Goal: Register for event/course

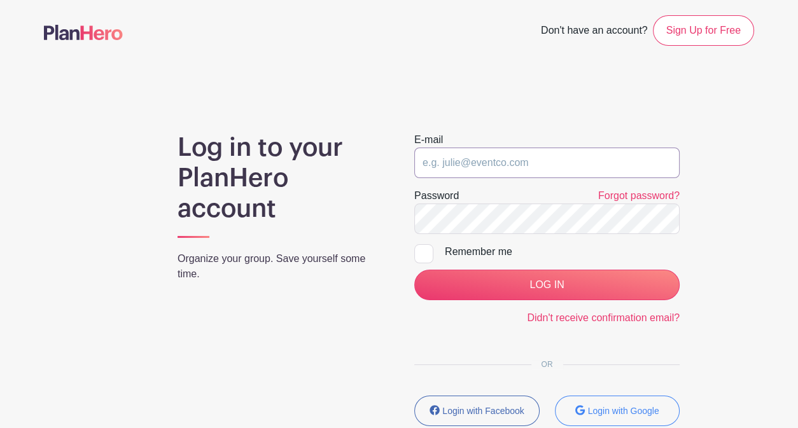
click at [514, 165] on input "email" at bounding box center [546, 163] width 265 height 31
type input "[PERSON_NAME][EMAIL_ADDRESS][DOMAIN_NAME]"
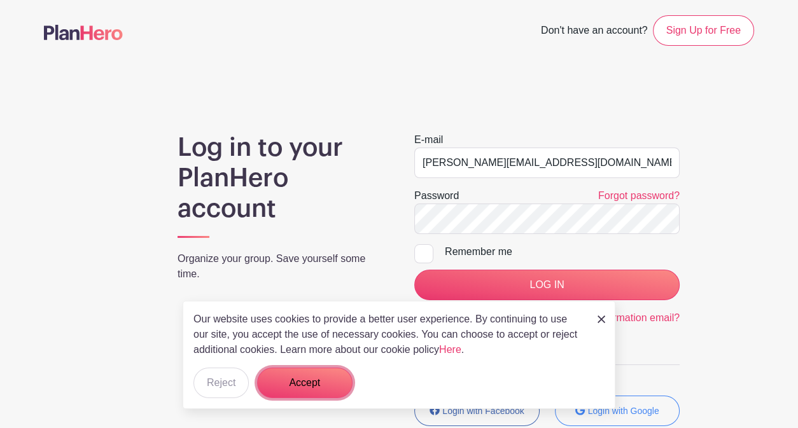
click at [329, 379] on button "Accept" at bounding box center [304, 383] width 95 height 31
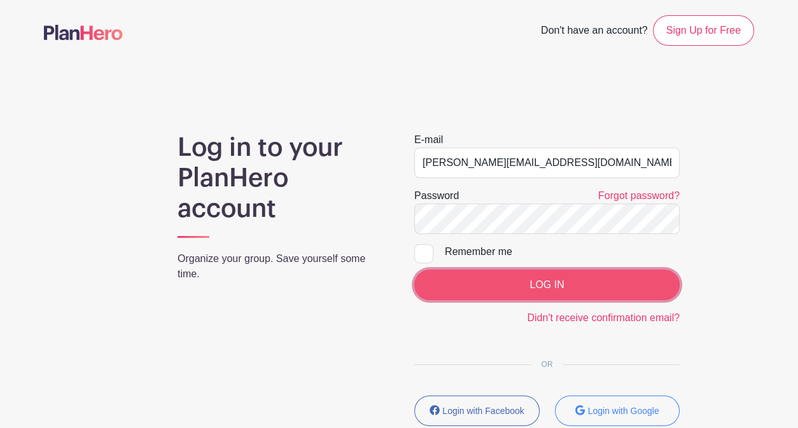
click at [555, 284] on input "LOG IN" at bounding box center [546, 285] width 265 height 31
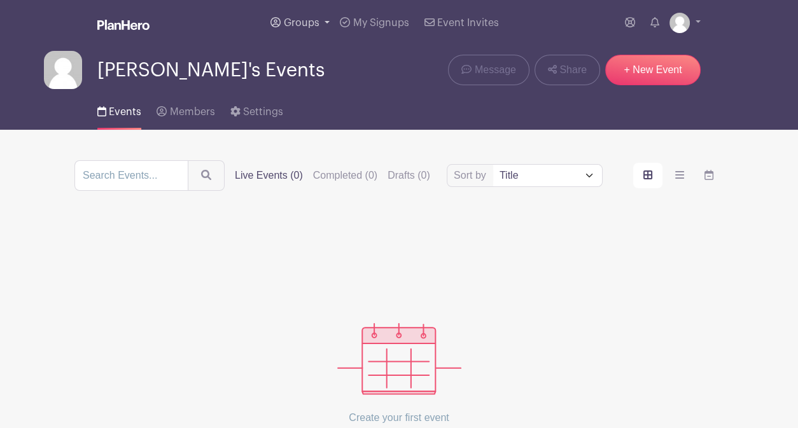
click at [309, 26] on span "Groups" at bounding box center [302, 23] width 36 height 10
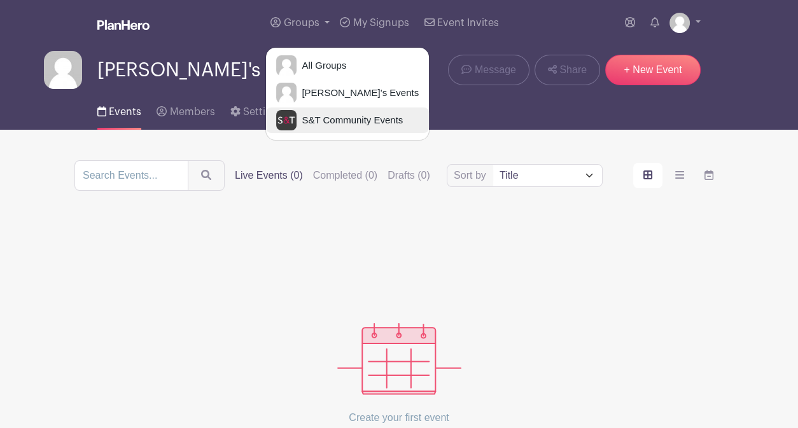
click at [327, 120] on span "S&T Community Events" at bounding box center [350, 120] width 106 height 15
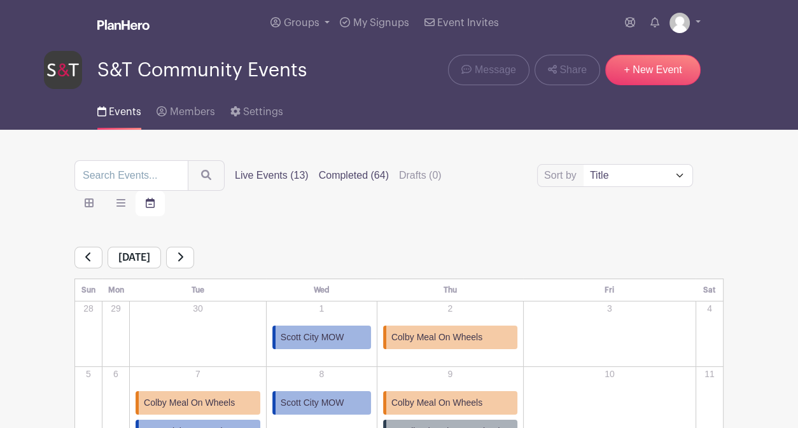
click at [345, 182] on label "Completed (64)" at bounding box center [354, 175] width 70 height 15
click at [0, 0] on input "Completed (64)" at bounding box center [0, 0] width 0 height 0
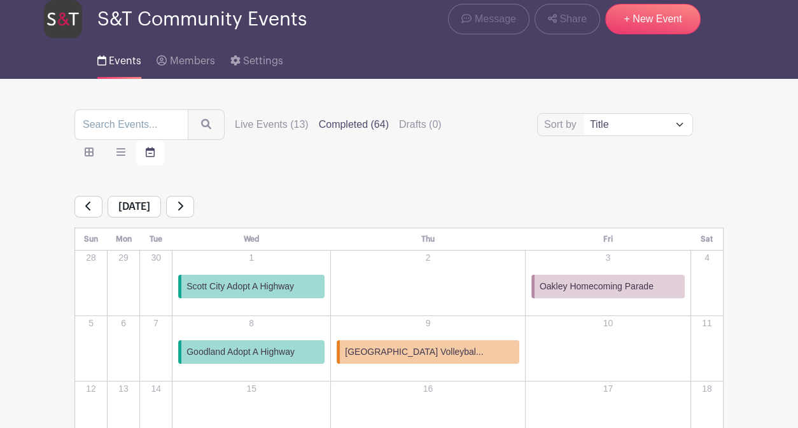
scroll to position [55, 0]
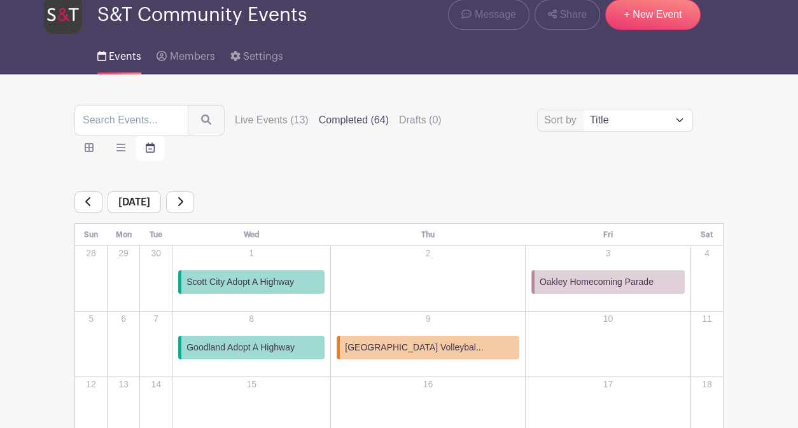
click at [349, 115] on label "Completed (64)" at bounding box center [354, 120] width 70 height 15
click at [0, 0] on input "Completed (64)" at bounding box center [0, 0] width 0 height 0
click at [345, 121] on label "Completed (64)" at bounding box center [354, 120] width 70 height 15
click at [0, 0] on input "Completed (64)" at bounding box center [0, 0] width 0 height 0
click at [681, 124] on select "Title Recently modified Newest" at bounding box center [637, 120] width 109 height 22
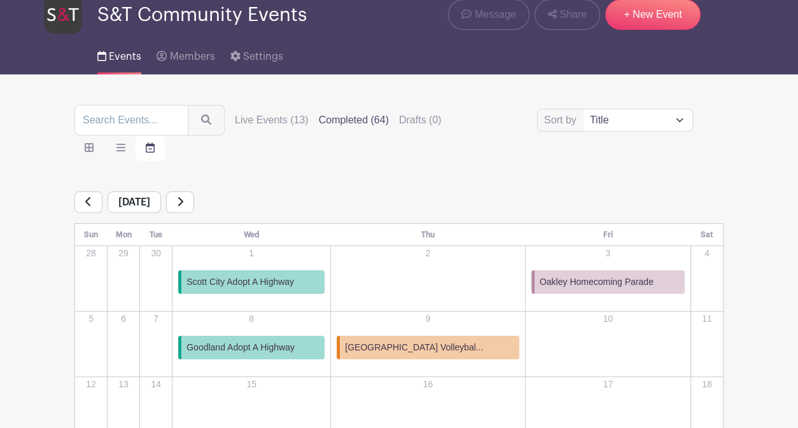
click at [583, 109] on select "Title Recently modified Newest" at bounding box center [637, 120] width 109 height 22
click at [116, 118] on input "search" at bounding box center [131, 120] width 114 height 31
type input "oakley"
click at [188, 105] on button "submit" at bounding box center [206, 120] width 37 height 31
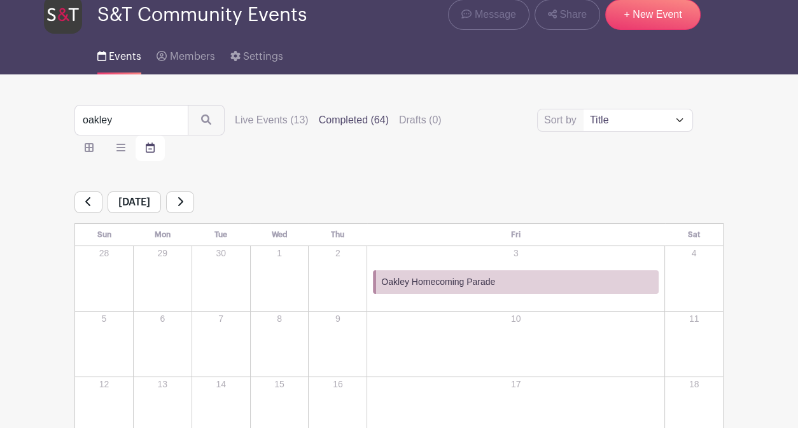
click at [339, 122] on label "Completed (64)" at bounding box center [354, 120] width 70 height 15
click at [0, 0] on input "Completed (64)" at bounding box center [0, 0] width 0 height 0
click at [339, 119] on label "Completed (64)" at bounding box center [354, 120] width 70 height 15
click at [0, 0] on input "Completed (64)" at bounding box center [0, 0] width 0 height 0
click at [662, 120] on select "Title Recently modified Newest" at bounding box center [637, 120] width 109 height 22
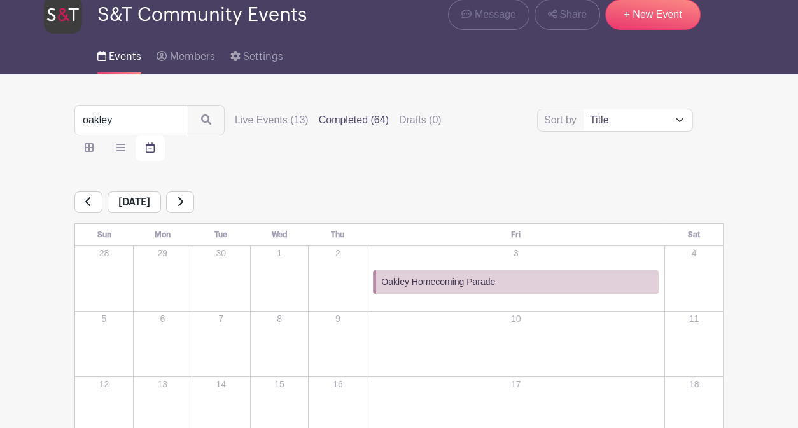
click at [583, 109] on select "Title Recently modified Newest" at bounding box center [637, 120] width 109 height 22
click at [80, 200] on link at bounding box center [88, 203] width 28 height 22
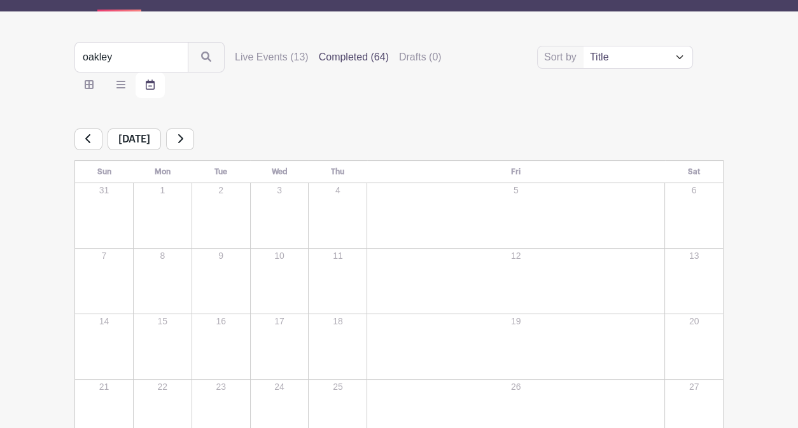
scroll to position [78, 0]
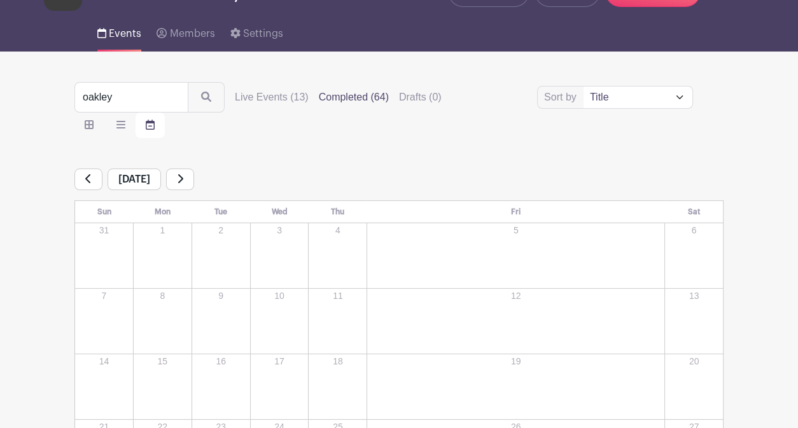
click at [338, 93] on label "Completed (64)" at bounding box center [354, 97] width 70 height 15
click at [0, 0] on input "Completed (64)" at bounding box center [0, 0] width 0 height 0
click at [90, 176] on icon at bounding box center [88, 179] width 6 height 10
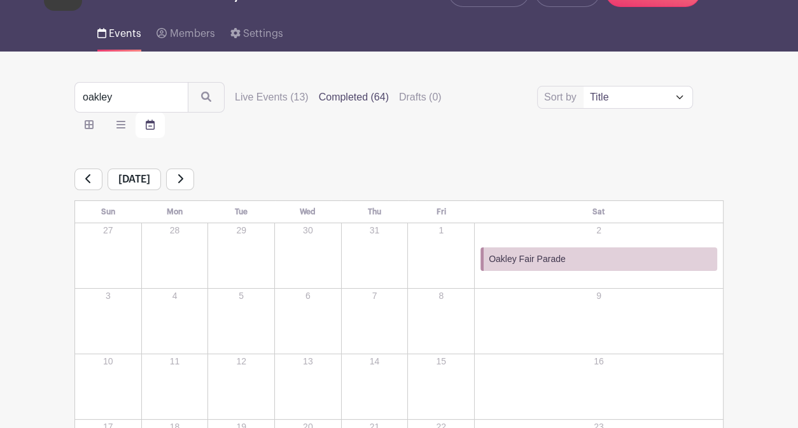
click at [89, 176] on icon at bounding box center [88, 179] width 6 height 10
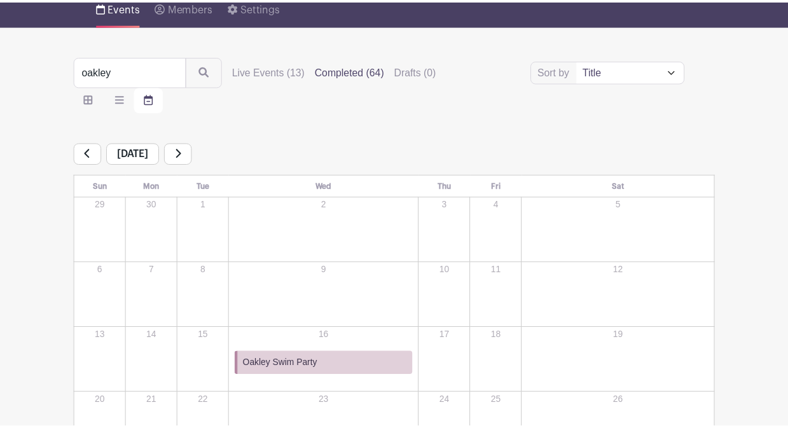
scroll to position [54, 0]
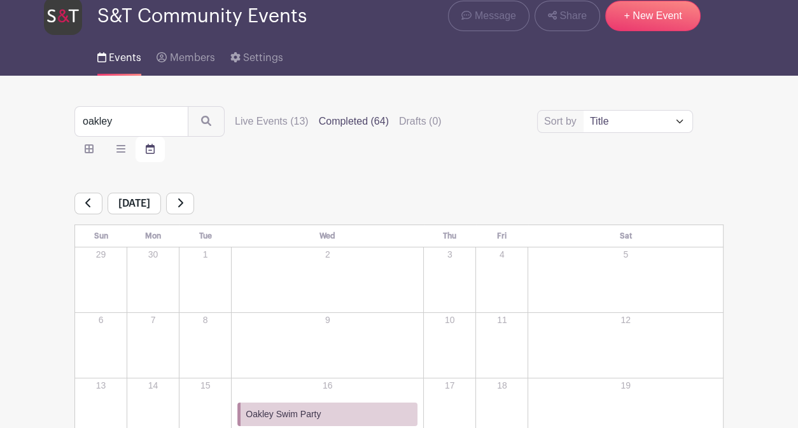
click at [88, 203] on icon at bounding box center [88, 203] width 6 height 10
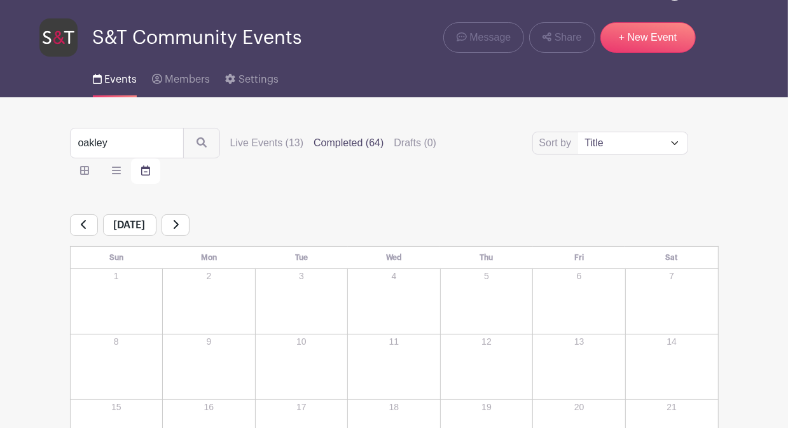
scroll to position [34, 0]
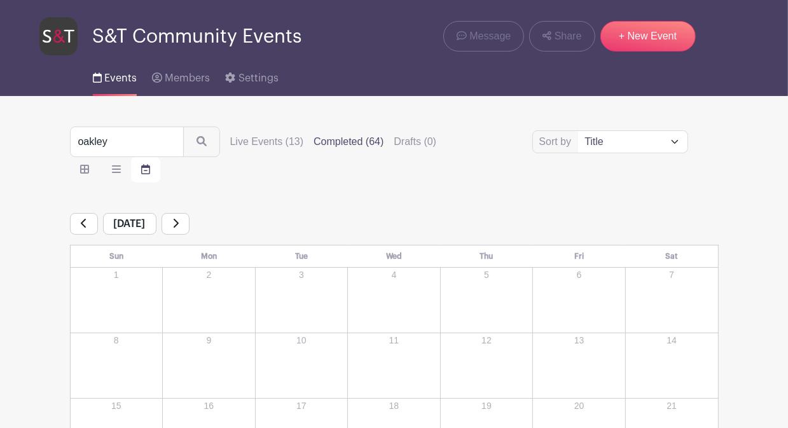
click at [335, 141] on label "Completed (64)" at bounding box center [349, 141] width 70 height 15
click at [0, 0] on input "Completed (64)" at bounding box center [0, 0] width 0 height 0
click at [335, 141] on label "Completed (64)" at bounding box center [349, 141] width 70 height 15
click at [0, 0] on input "Completed (64)" at bounding box center [0, 0] width 0 height 0
drag, startPoint x: 146, startPoint y: 141, endPoint x: 34, endPoint y: 143, distance: 112.7
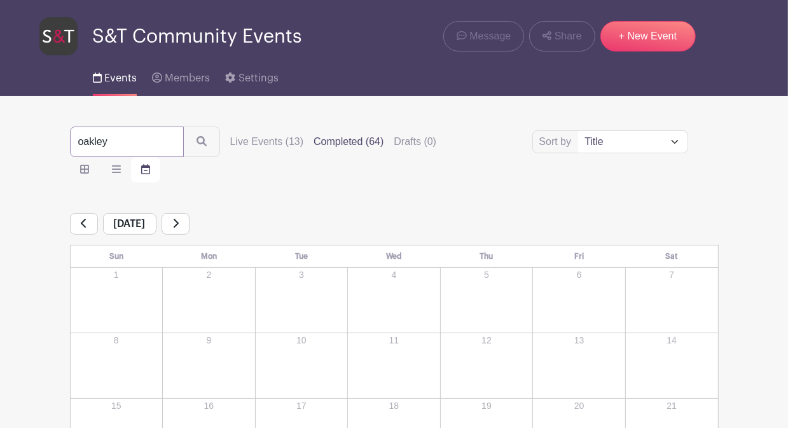
click at [34, 143] on div "oakley Sort by Title Recently modified Newest Live Events (13) Completed (64) D…" at bounding box center [394, 361] width 725 height 469
click at [88, 174] on icon "order and view" at bounding box center [84, 169] width 9 height 10
click at [0, 0] on input "order and view" at bounding box center [0, 0] width 0 height 0
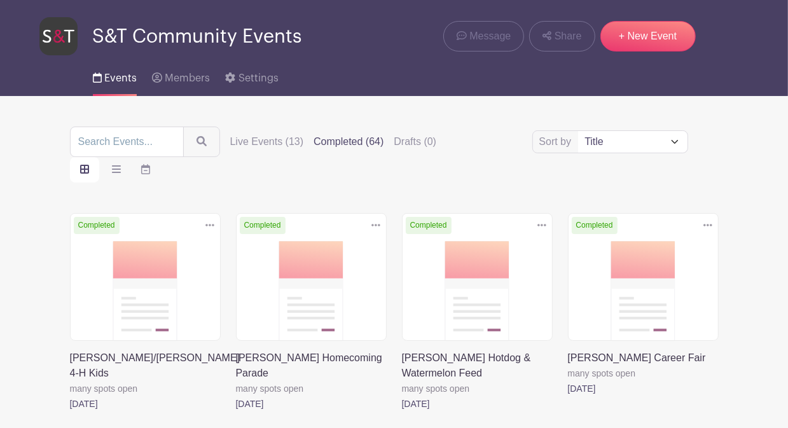
click at [82, 169] on icon "order and view" at bounding box center [84, 169] width 9 height 9
click at [0, 0] on input "order and view" at bounding box center [0, 0] width 0 height 0
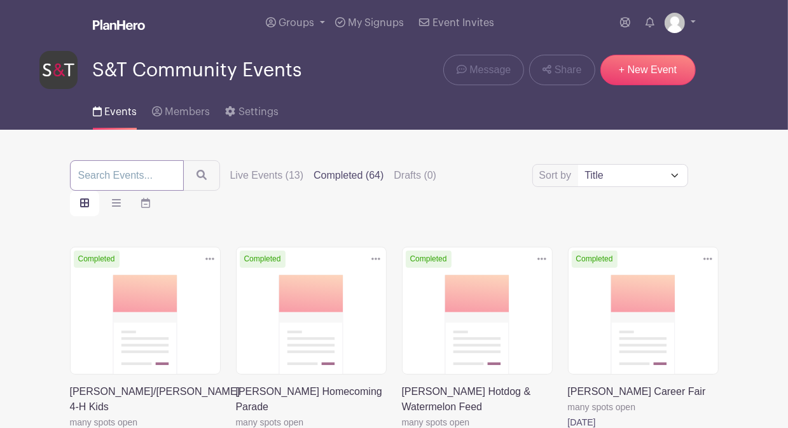
click at [115, 177] on input "search" at bounding box center [127, 175] width 114 height 31
type input "oakley red"
click at [183, 160] on button "submit" at bounding box center [201, 175] width 37 height 31
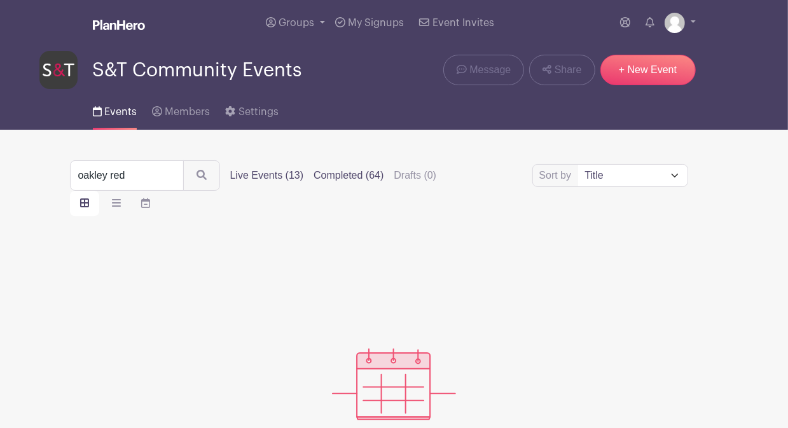
click at [252, 178] on label "Live Events (13)" at bounding box center [267, 175] width 74 height 15
click at [236, 175] on label "Live Events (13)" at bounding box center [267, 175] width 74 height 15
click at [0, 0] on input "Live Events (13)" at bounding box center [0, 0] width 0 height 0
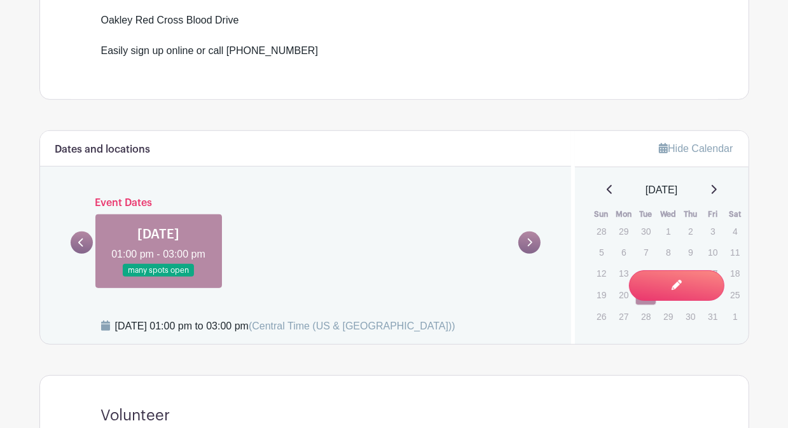
scroll to position [482, 0]
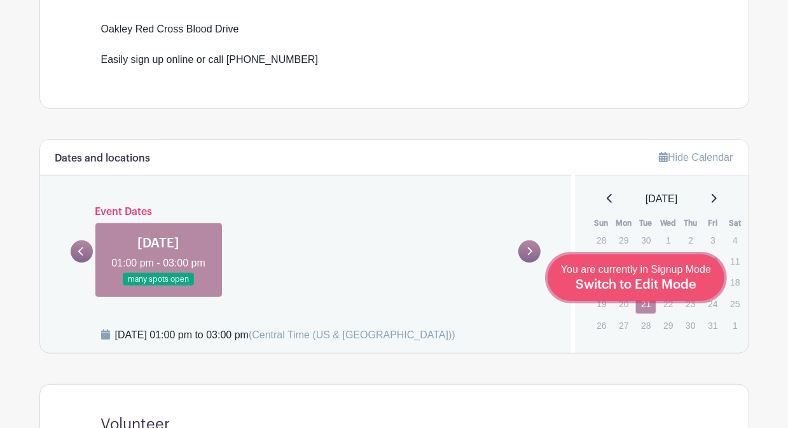
click at [659, 283] on span "Switch to Edit Mode" at bounding box center [636, 285] width 121 height 13
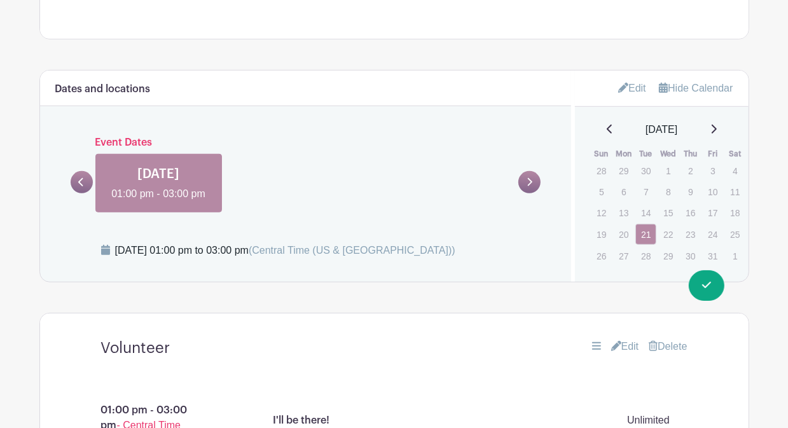
scroll to position [556, 0]
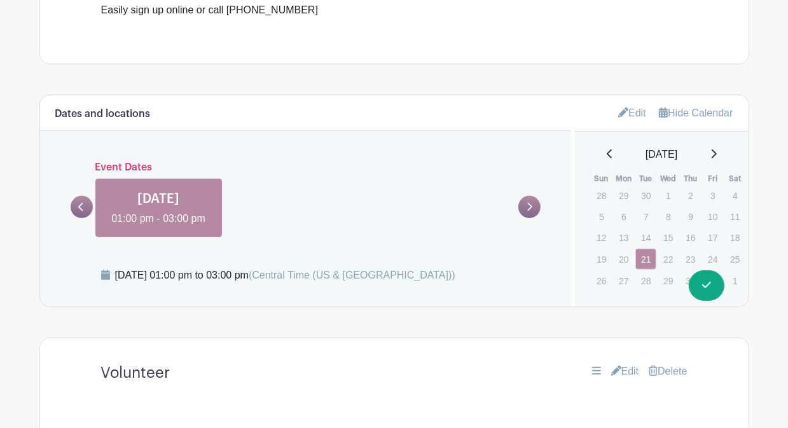
click at [630, 111] on link "Edit" at bounding box center [632, 112] width 28 height 21
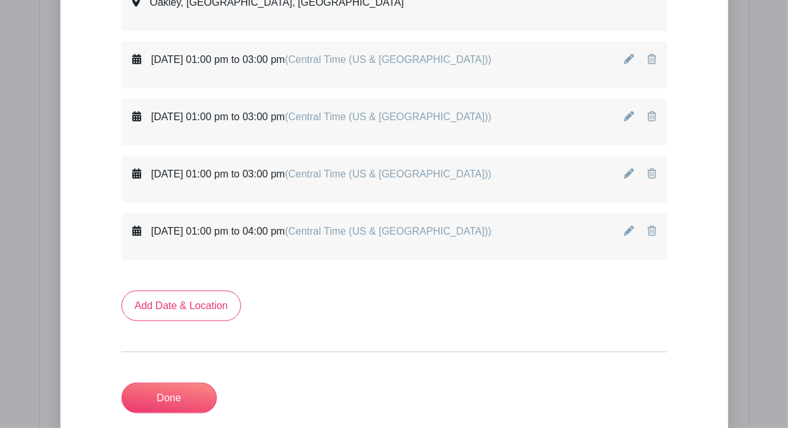
scroll to position [910, 0]
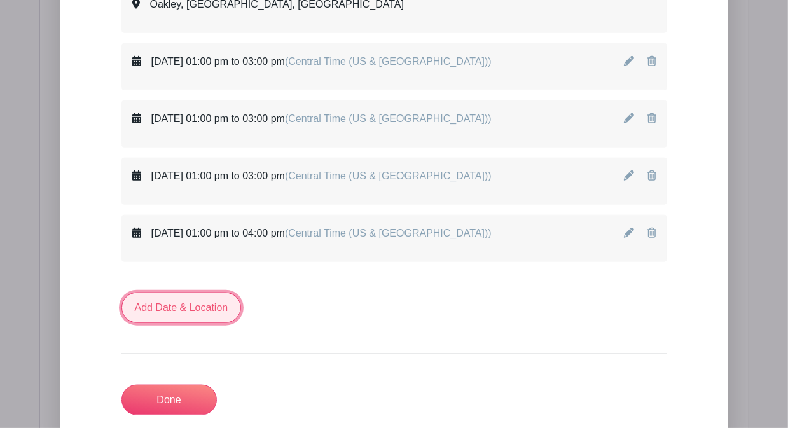
click at [209, 309] on link "Add Date & Location" at bounding box center [182, 308] width 120 height 31
select select "9"
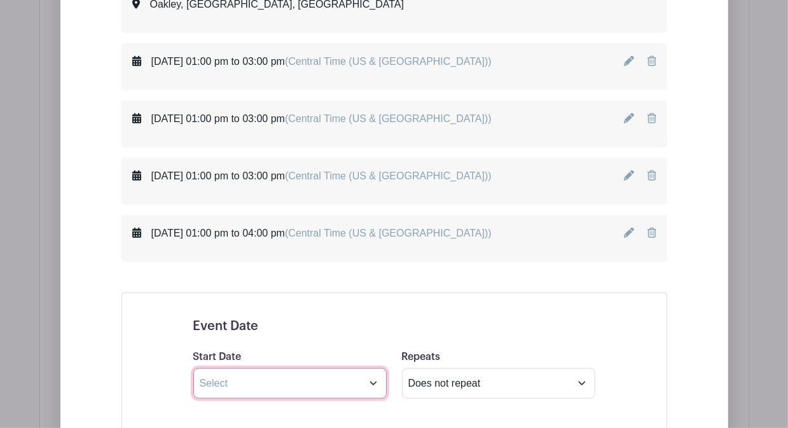
click at [254, 384] on input "text" at bounding box center [289, 383] width 193 height 31
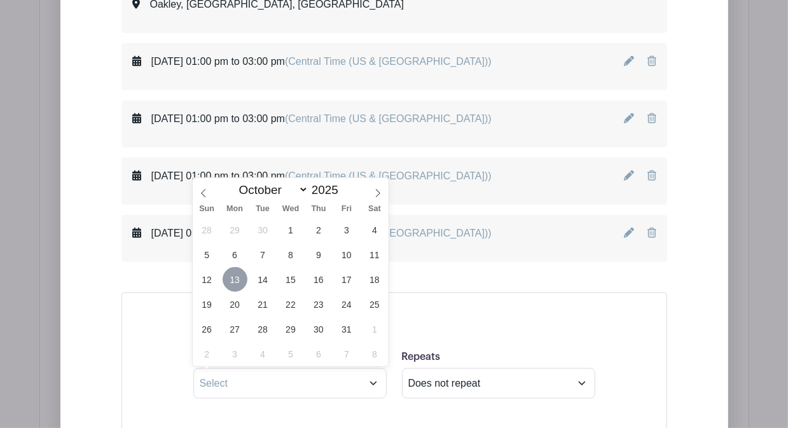
click at [237, 283] on span "13" at bounding box center [235, 279] width 25 height 25
type input "Oct 13 2025"
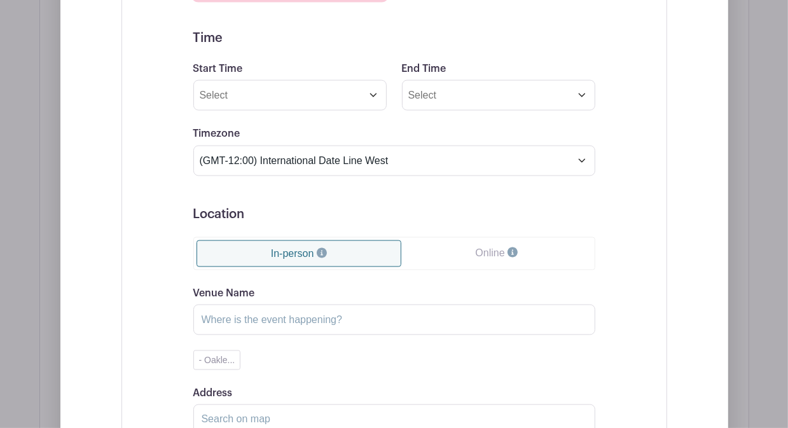
scroll to position [1311, 0]
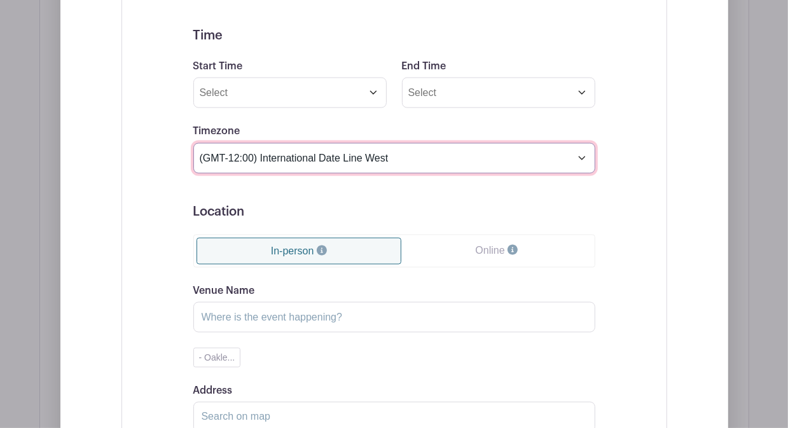
click at [413, 151] on select "(GMT-12:00) International Date Line West (GMT-11:00) American Samoa (GMT-11:00)…" at bounding box center [394, 158] width 402 height 31
select select "Central Time (US & Canada)"
click at [193, 143] on select "(GMT-12:00) International Date Line West (GMT-11:00) American Samoa (GMT-11:00)…" at bounding box center [394, 158] width 402 height 31
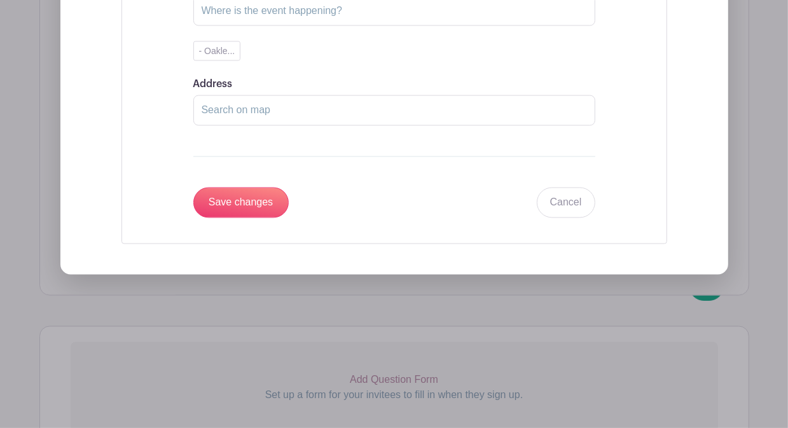
scroll to position [1623, 0]
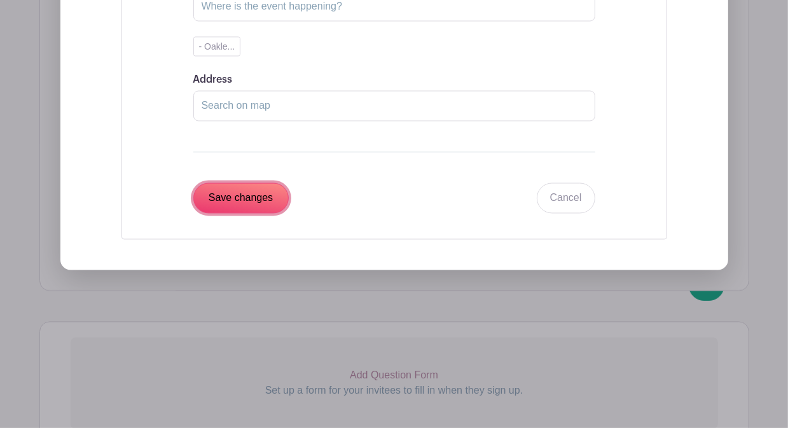
click at [262, 195] on input "Save changes" at bounding box center [240, 198] width 95 height 31
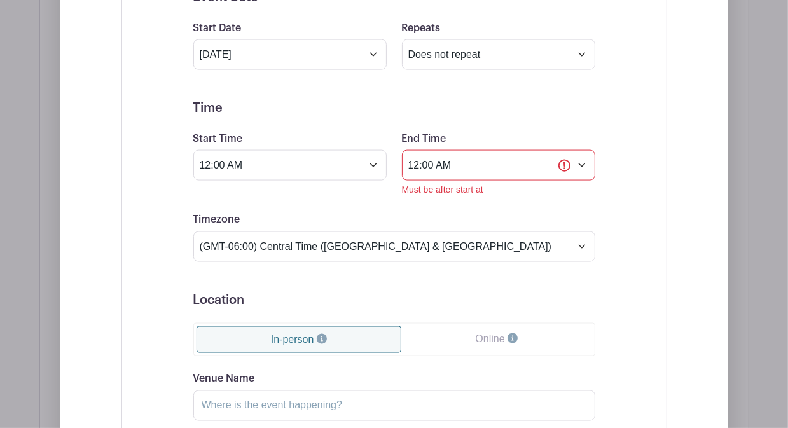
scroll to position [1316, 0]
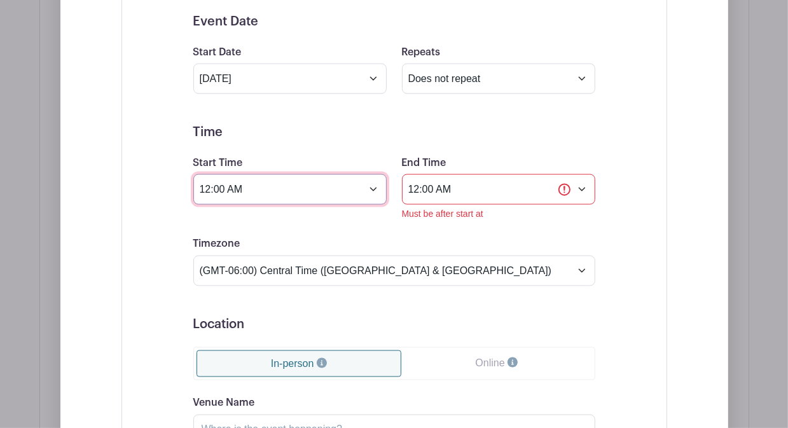
click at [257, 188] on input "12:00 AM" at bounding box center [289, 189] width 193 height 31
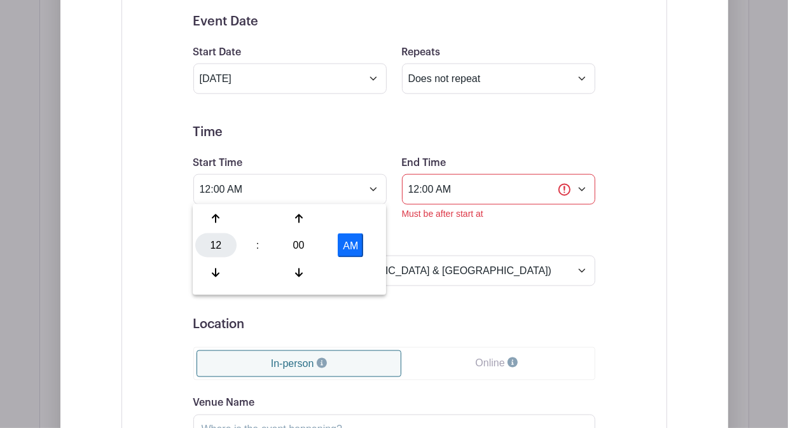
click at [227, 246] on div "12" at bounding box center [215, 246] width 41 height 24
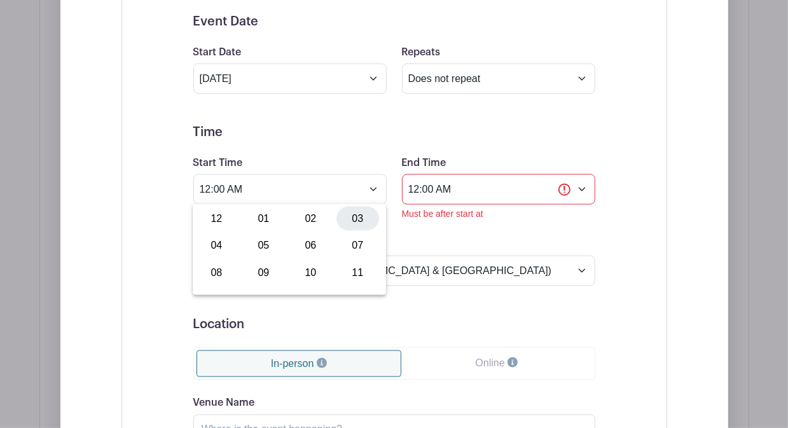
click at [351, 218] on div "03" at bounding box center [358, 219] width 43 height 24
click at [352, 242] on button "AM" at bounding box center [350, 246] width 25 height 24
type input "3:00 PM"
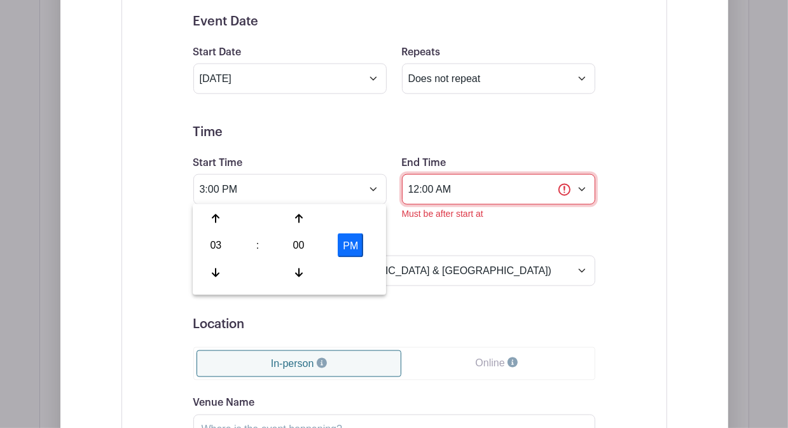
click at [416, 186] on input "12:00 AM" at bounding box center [498, 189] width 193 height 31
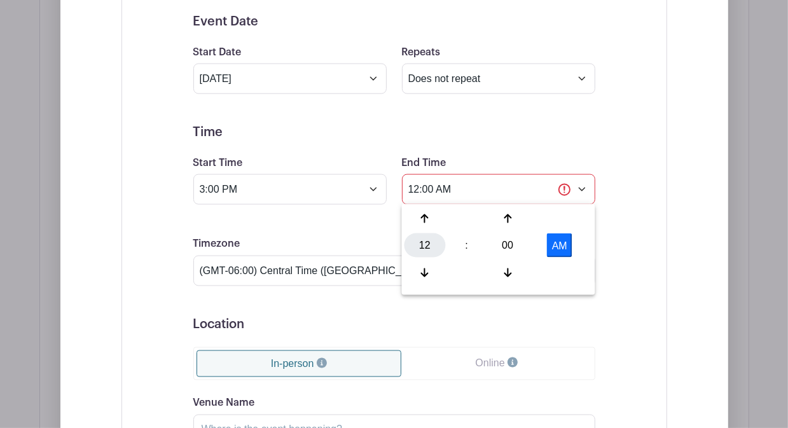
click at [432, 248] on div "12" at bounding box center [425, 246] width 41 height 24
click at [466, 246] on div "05" at bounding box center [473, 246] width 43 height 24
click at [557, 248] on button "AM" at bounding box center [559, 246] width 25 height 24
type input "5:00 PM"
drag, startPoint x: 640, startPoint y: 203, endPoint x: 678, endPoint y: 213, distance: 39.5
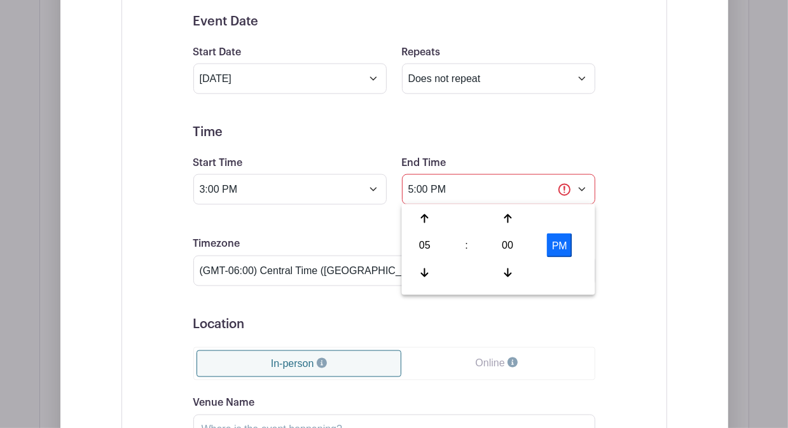
click at [640, 205] on div "Event Date Start Date Oct 13 2025 Repeats Does not repeat Daily Weekly Monthly …" at bounding box center [395, 326] width 546 height 676
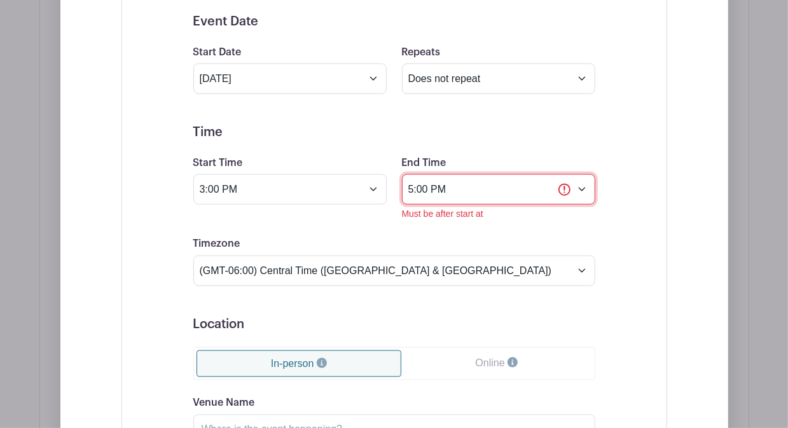
click at [589, 192] on input "5:00 PM" at bounding box center [498, 189] width 193 height 31
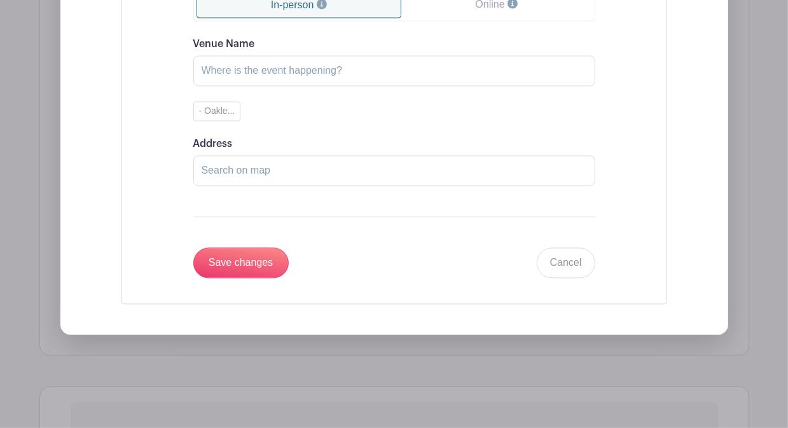
scroll to position [1661, 0]
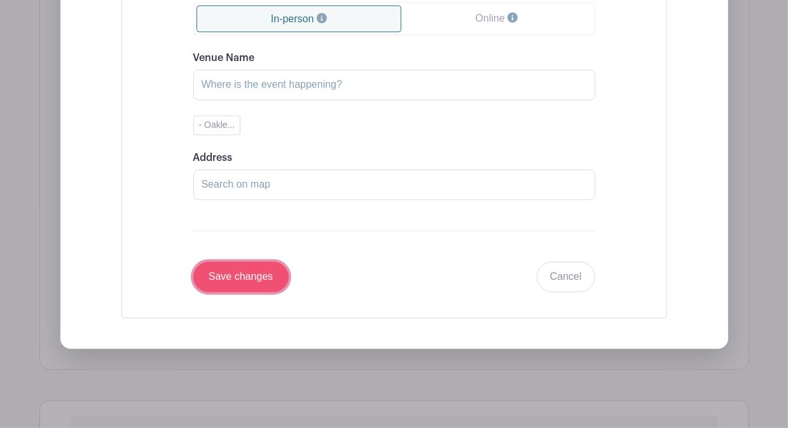
click at [245, 272] on input "Save changes" at bounding box center [240, 277] width 95 height 31
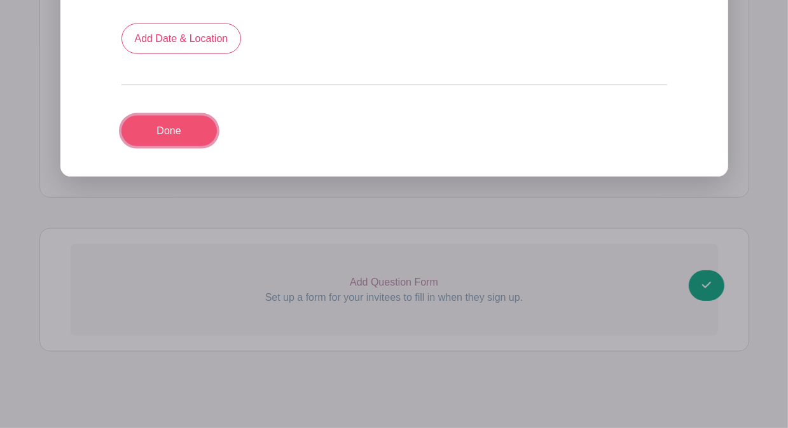
click at [181, 130] on link "Done" at bounding box center [169, 131] width 95 height 31
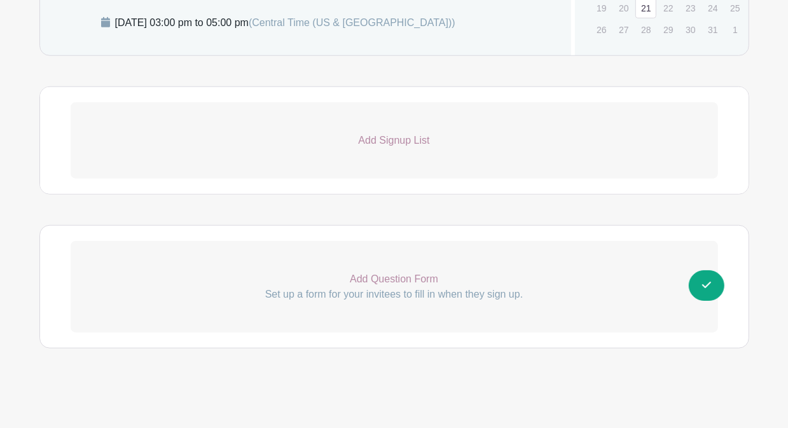
click at [401, 146] on p "Add Signup List" at bounding box center [395, 140] width 648 height 15
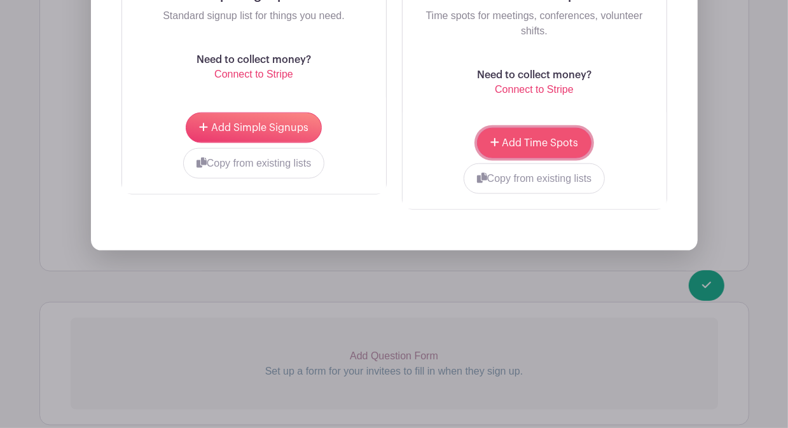
click at [524, 143] on span "Add Time Spots" at bounding box center [540, 143] width 76 height 10
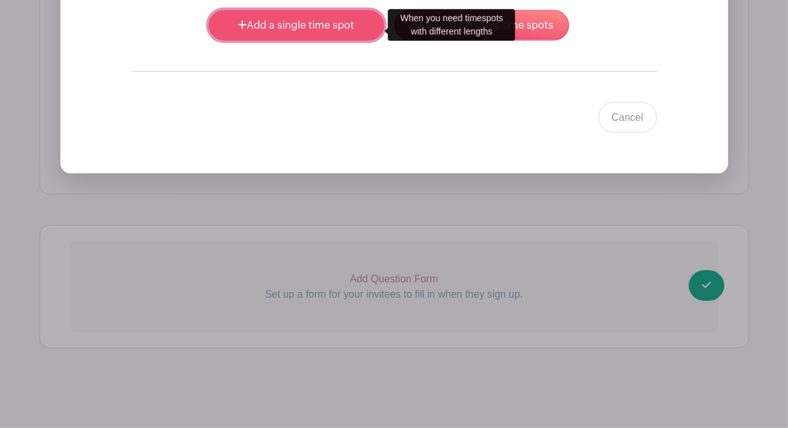
click at [254, 29] on link "Add a single time spot" at bounding box center [296, 25] width 175 height 31
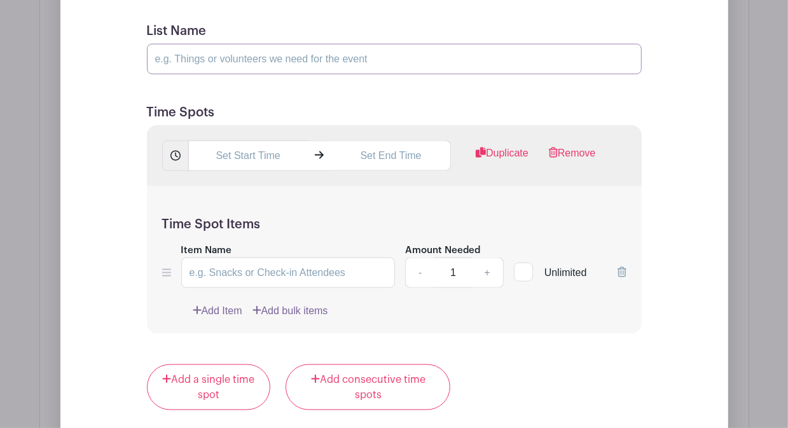
click at [246, 70] on input "List Name" at bounding box center [394, 59] width 495 height 31
type input "Volunteer"
click at [234, 162] on input "text" at bounding box center [248, 156] width 120 height 31
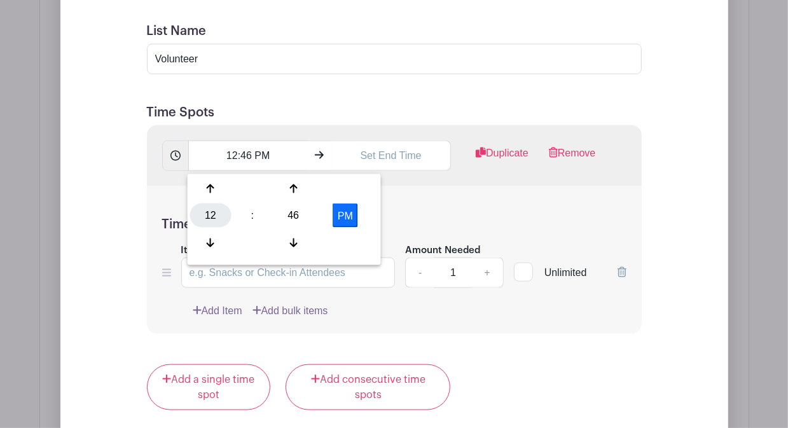
click at [218, 218] on div "12" at bounding box center [210, 216] width 41 height 24
click at [344, 190] on div "03" at bounding box center [353, 189] width 43 height 24
click at [295, 218] on div "46" at bounding box center [293, 216] width 41 height 24
click at [215, 190] on div "00" at bounding box center [211, 189] width 43 height 24
type input "3:00 PM"
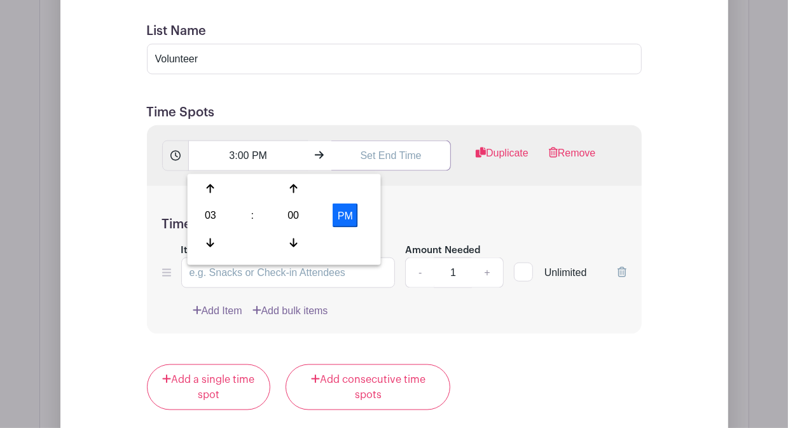
click at [379, 164] on input "text" at bounding box center [392, 156] width 120 height 31
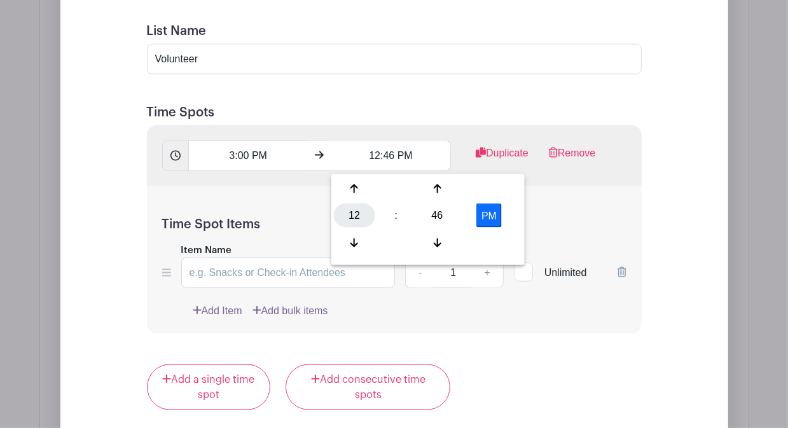
click at [346, 224] on div "12" at bounding box center [354, 216] width 41 height 24
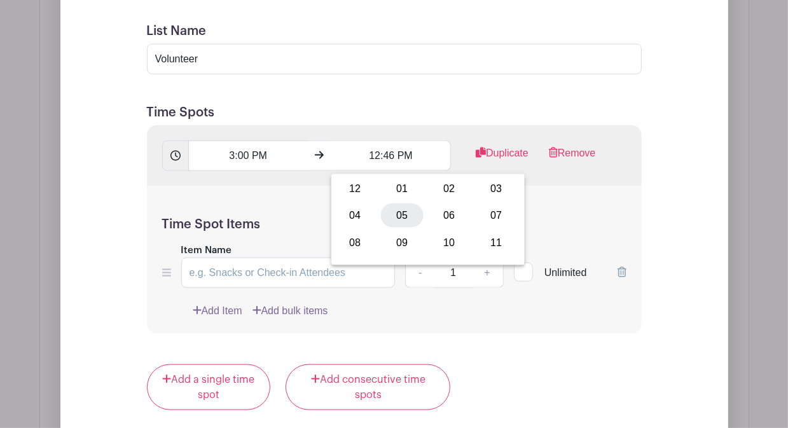
click at [407, 216] on div "05" at bounding box center [402, 216] width 43 height 24
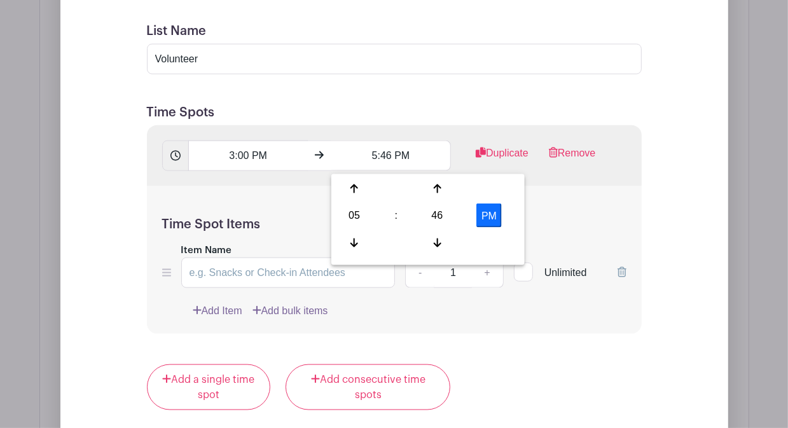
click at [431, 218] on div "46" at bounding box center [437, 216] width 41 height 24
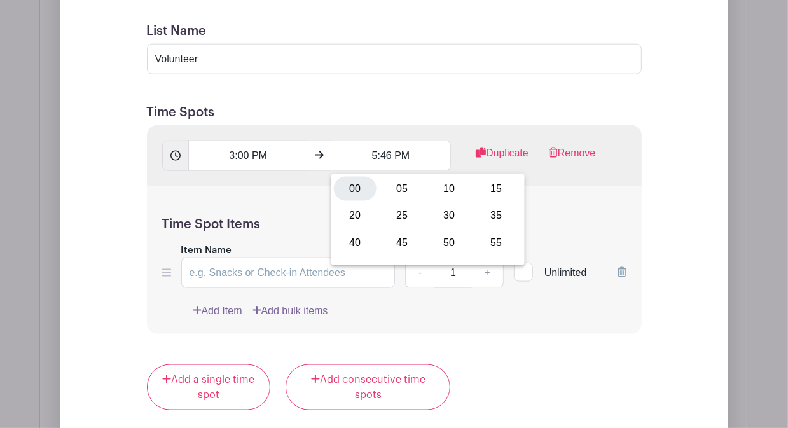
click at [350, 186] on div "00" at bounding box center [355, 189] width 43 height 24
type input "5:00 PM"
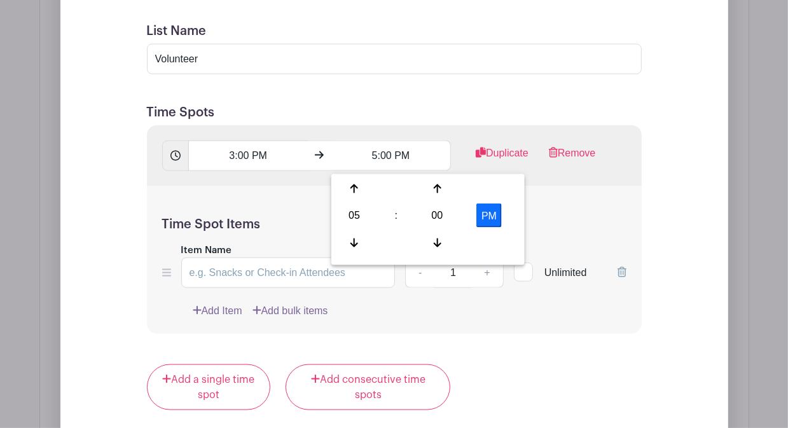
click at [545, 225] on h5 "Time Spot Items" at bounding box center [394, 224] width 464 height 15
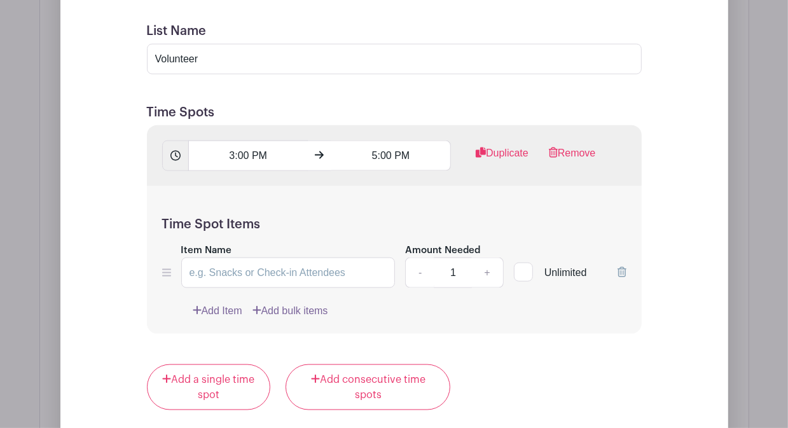
click at [527, 275] on div at bounding box center [523, 272] width 19 height 19
click at [522, 274] on input "Unlimited" at bounding box center [518, 269] width 8 height 8
checkbox input "true"
click at [256, 281] on input "Item Name" at bounding box center [288, 273] width 214 height 31
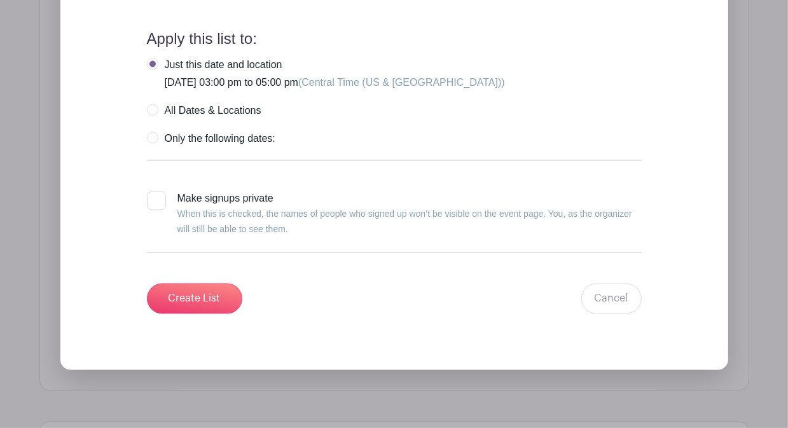
scroll to position [1549, 0]
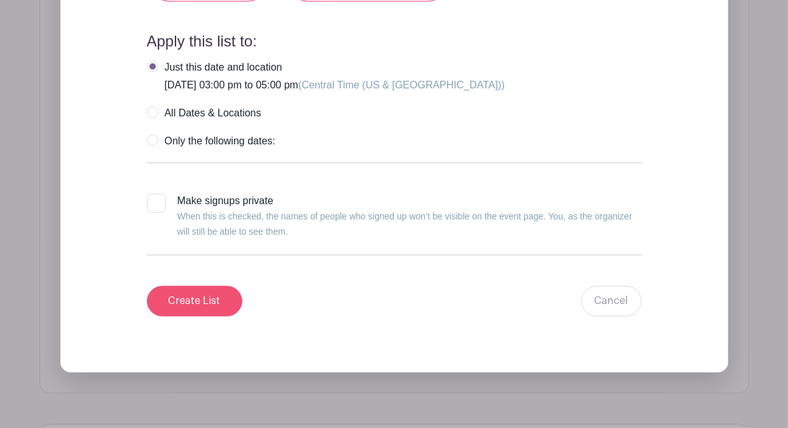
type input "I'll be there!"
click at [199, 307] on input "Create List" at bounding box center [194, 301] width 95 height 31
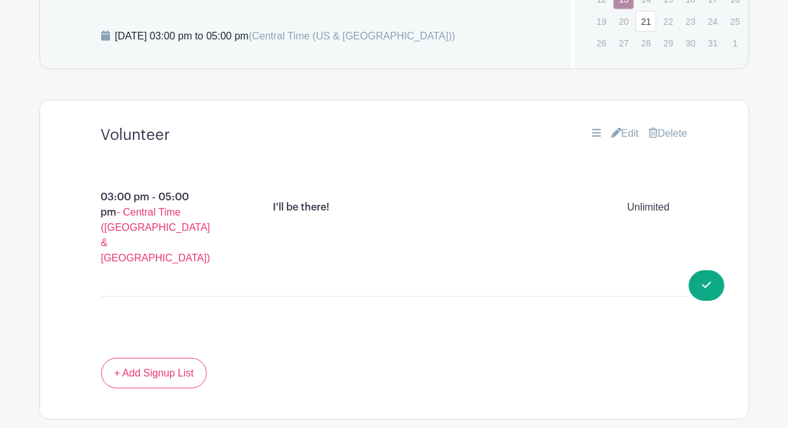
scroll to position [748, 0]
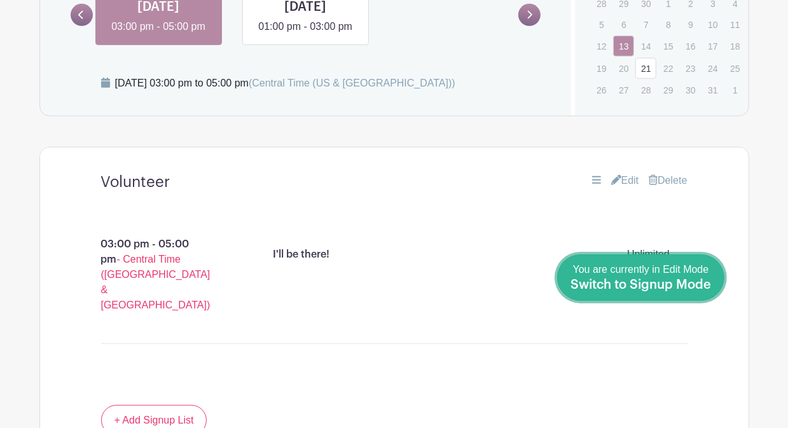
click at [706, 289] on span "Switch to Signup Mode" at bounding box center [641, 285] width 141 height 13
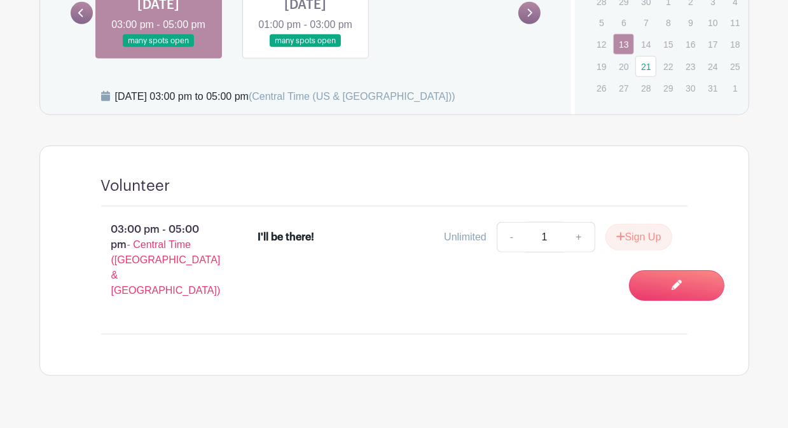
scroll to position [736, 0]
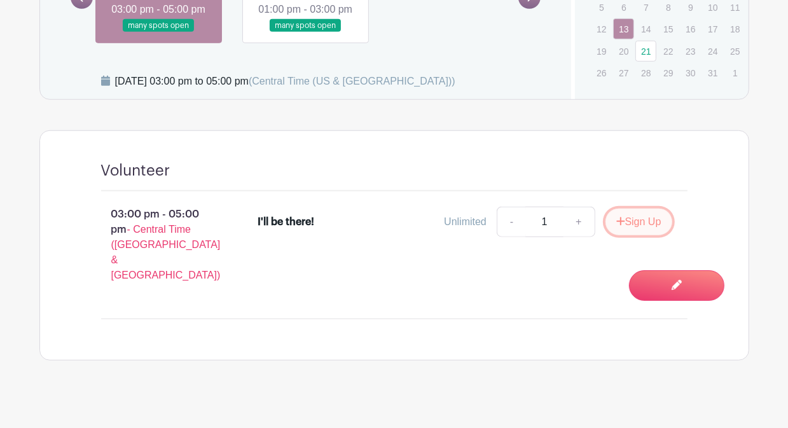
click at [638, 235] on button "Sign Up" at bounding box center [639, 222] width 67 height 27
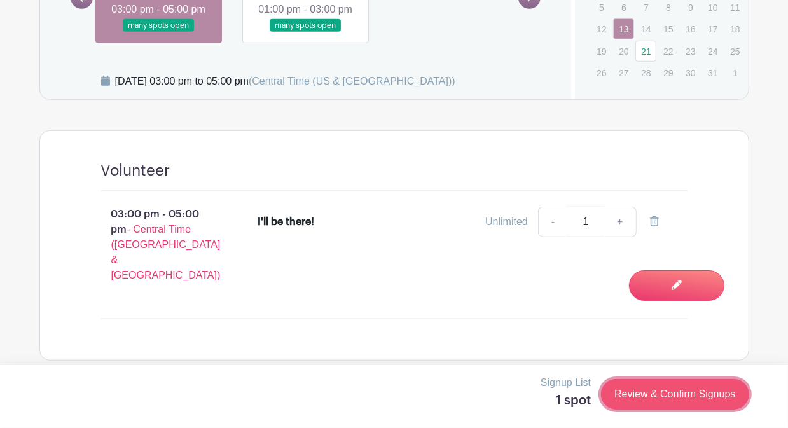
click at [655, 392] on link "Review & Confirm Signups" at bounding box center [675, 394] width 148 height 31
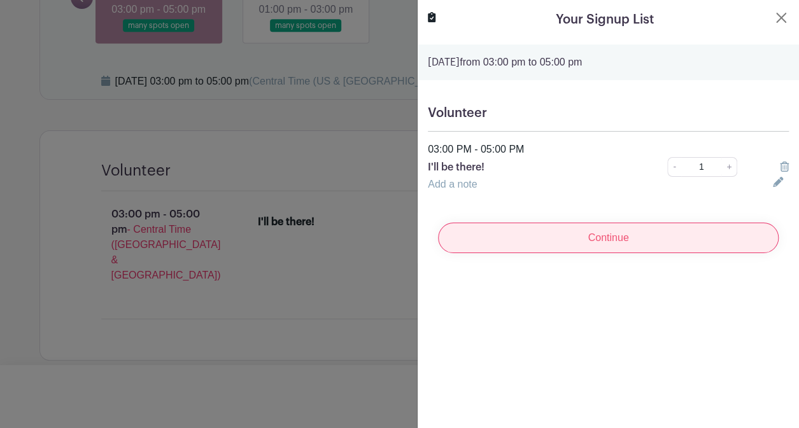
click at [563, 245] on input "Continue" at bounding box center [608, 238] width 340 height 31
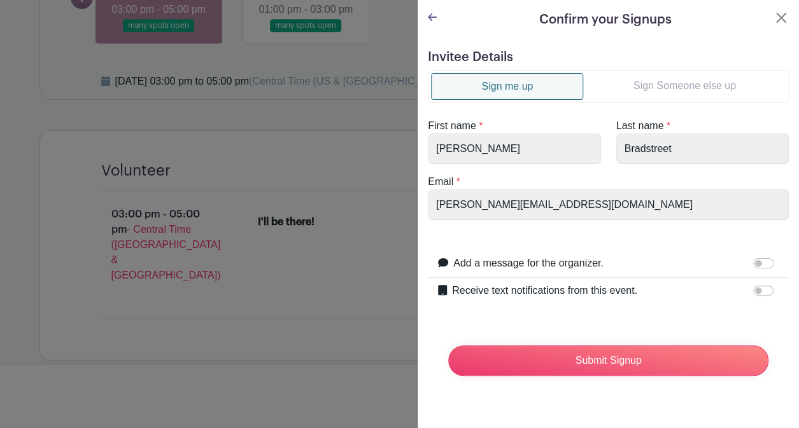
click at [666, 92] on link "Sign Someone else up" at bounding box center [684, 85] width 202 height 25
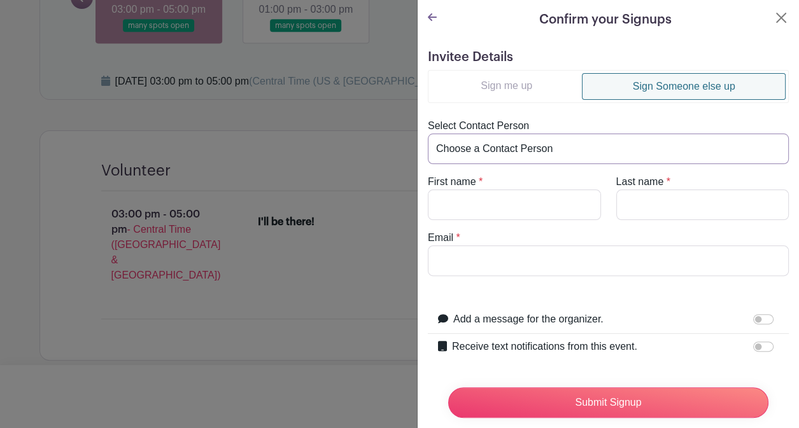
click at [494, 151] on select "Choose a Contact Person Aimee Carter (aimee.carter@sttelcom.com) Alfonso Valdez…" at bounding box center [608, 149] width 361 height 31
select select "darra.stithem@sttelcom.com"
click at [428, 134] on select "Choose a Contact Person Aimee Carter (aimee.carter@sttelcom.com) Alfonso Valdez…" at bounding box center [608, 149] width 361 height 31
type input "Darra"
type input "Stithem"
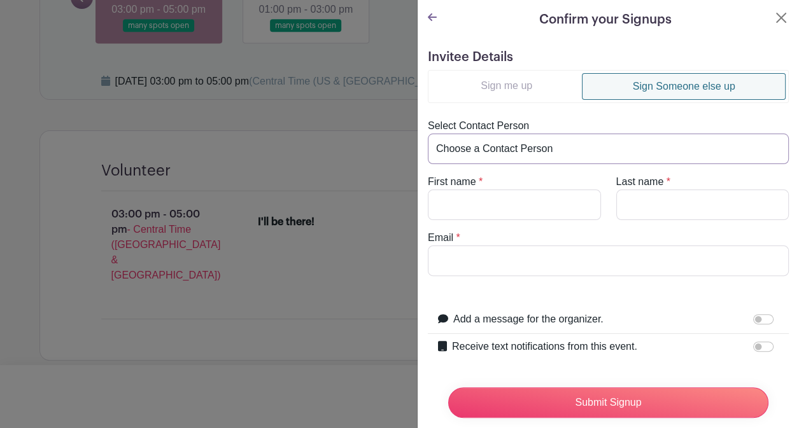
type input "darra.stithem@sttelcom.com"
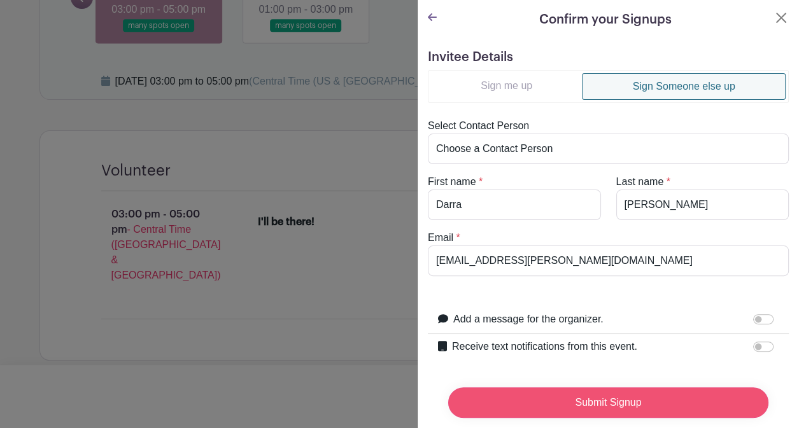
click at [552, 396] on input "Submit Signup" at bounding box center [608, 402] width 320 height 31
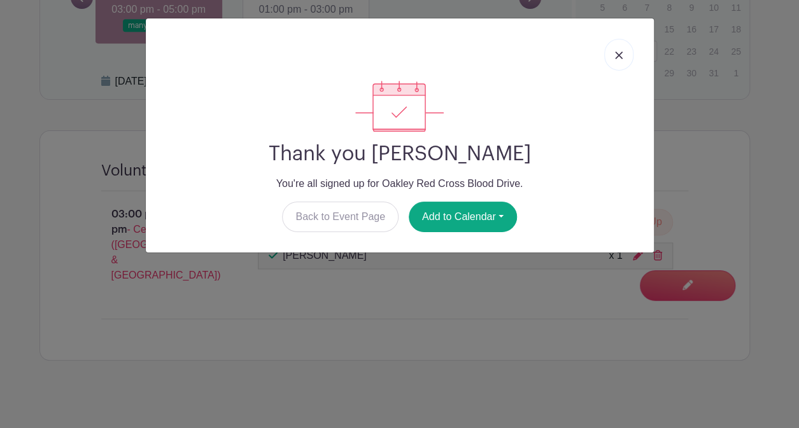
click at [618, 55] on img at bounding box center [619, 56] width 8 height 8
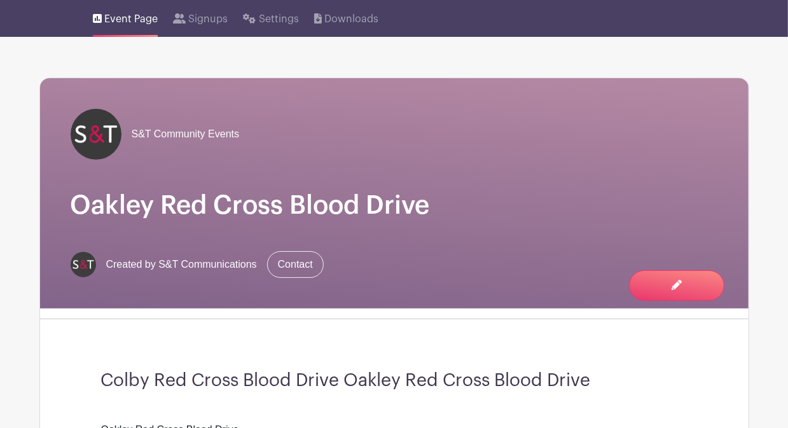
scroll to position [0, 0]
